Goal: Find specific page/section: Find specific page/section

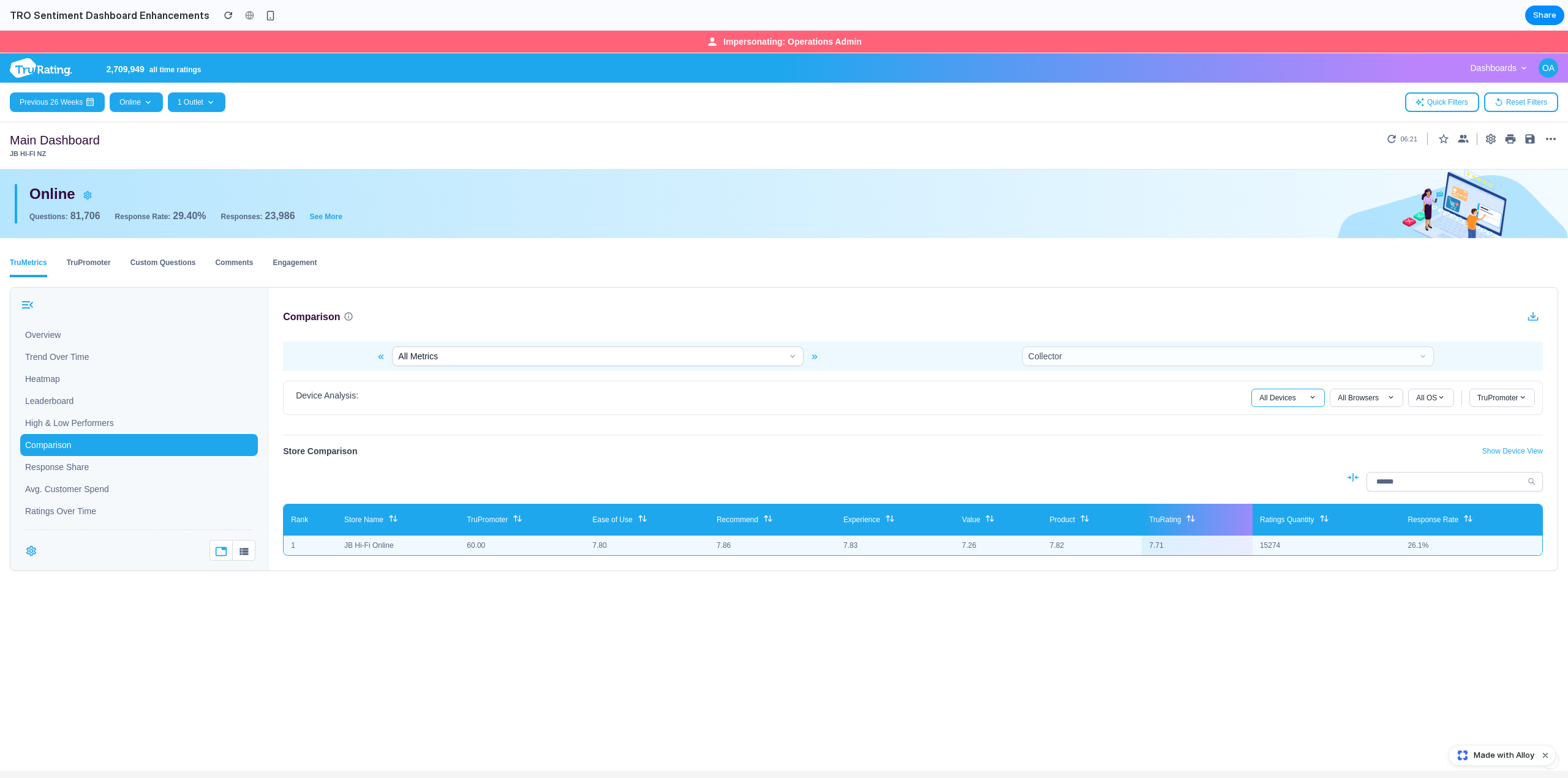
click at [1308, 399] on span at bounding box center [1312, 397] width 8 height 8
click at [1386, 401] on span at bounding box center [1391, 397] width 8 height 8
click at [1456, 398] on div "All Devices All Devices Desktop Mobile Tablet All Browsers All Browsers Chrome …" at bounding box center [1393, 398] width 284 height 18
click at [1437, 398] on button "All OS" at bounding box center [1430, 398] width 45 height 18
click at [1523, 398] on button "TruPromoter" at bounding box center [1502, 398] width 65 height 18
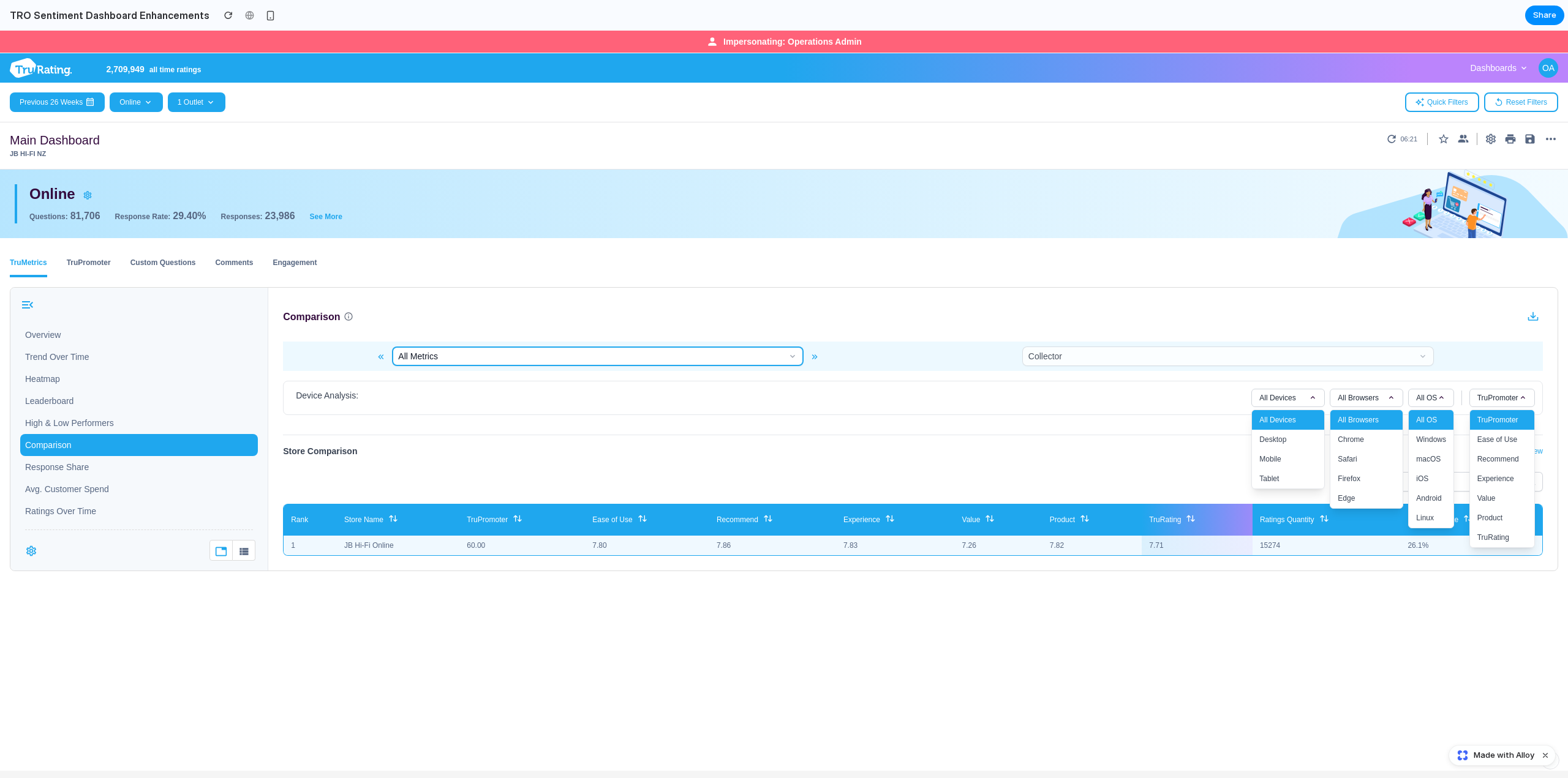
click at [787, 355] on button "All Metrics" at bounding box center [598, 356] width 412 height 19
click at [788, 355] on button "All Metrics" at bounding box center [598, 356] width 412 height 19
click at [1190, 460] on div "Store Comparison Show Device View Rows: 5 10 20 All Rank Store Name TruPromoter…" at bounding box center [913, 500] width 1260 height 131
click at [1121, 447] on div "Store Comparison Show Device View" at bounding box center [913, 451] width 1260 height 13
